Goal: Transaction & Acquisition: Purchase product/service

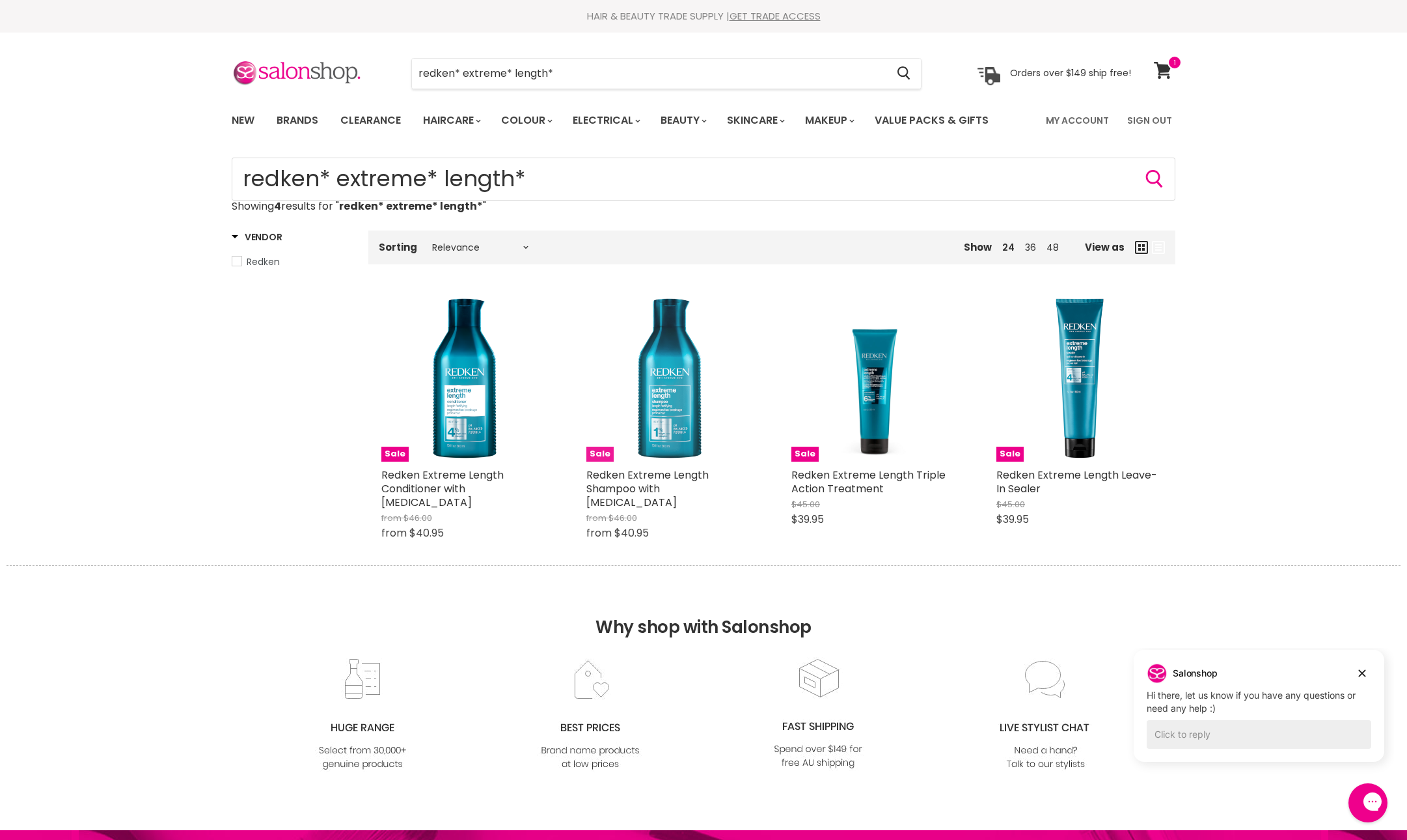
click at [716, 461] on img "Main content" at bounding box center [669, 378] width 166 height 166
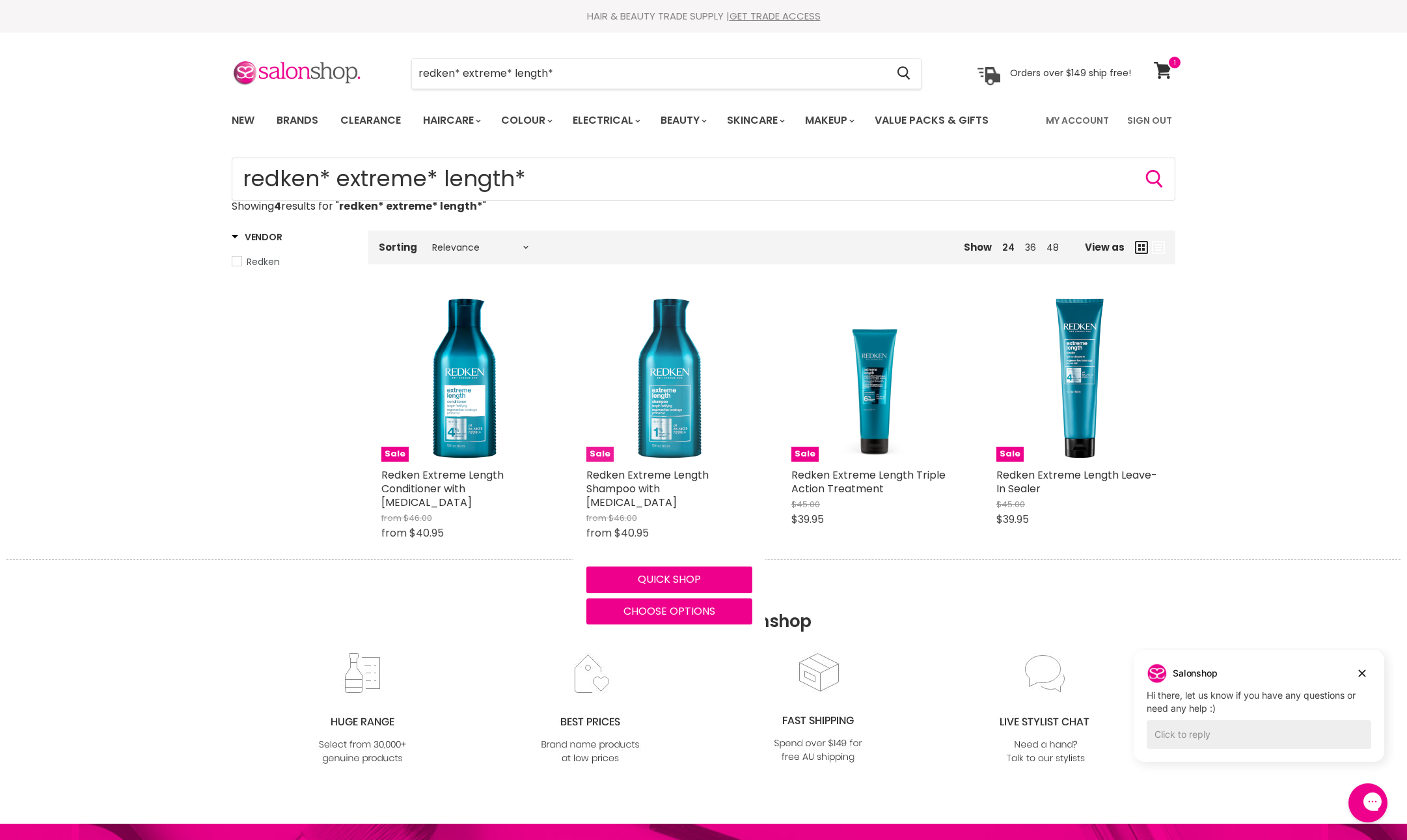
click at [716, 461] on img "Main content" at bounding box center [669, 378] width 166 height 166
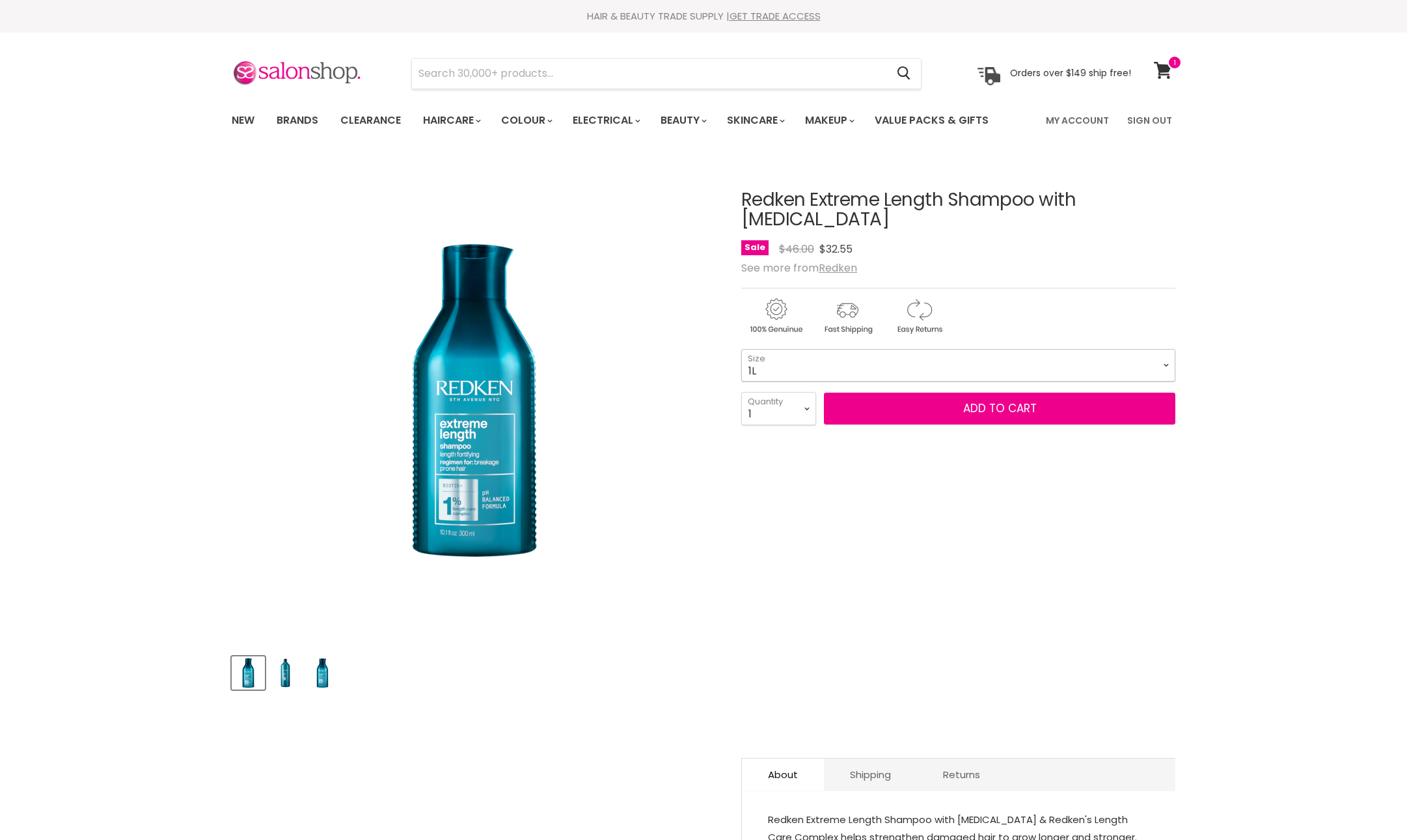
select select "1L"
